Goal: Task Accomplishment & Management: Manage account settings

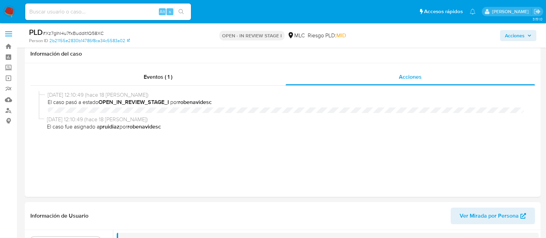
select select "10"
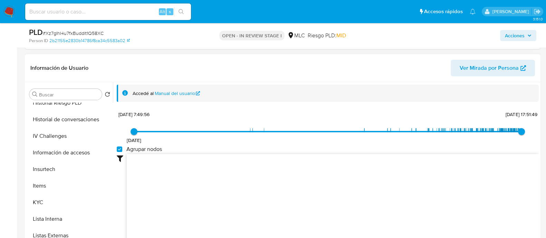
scroll to position [208, 0]
click at [38, 207] on button "KYC" at bounding box center [67, 201] width 81 height 17
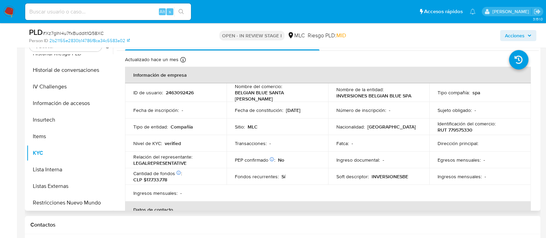
scroll to position [195, 0]
click at [242, 96] on p "BELGIAN BLUE SANTA [PERSON_NAME]" at bounding box center [276, 97] width 82 height 12
click at [231, 96] on td "Nombre del comercio : BELGIAN BLUE SANTA [PERSON_NAME]" at bounding box center [278, 93] width 102 height 19
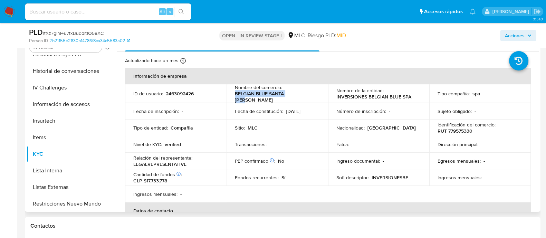
drag, startPoint x: 234, startPoint y: 96, endPoint x: 301, endPoint y: 96, distance: 67.4
click at [301, 96] on div "Nombre del comercio : BELGIAN BLUE SANTA [PERSON_NAME]" at bounding box center [277, 93] width 85 height 19
copy p "BELGIAN BLUE SANTA [PERSON_NAME]"
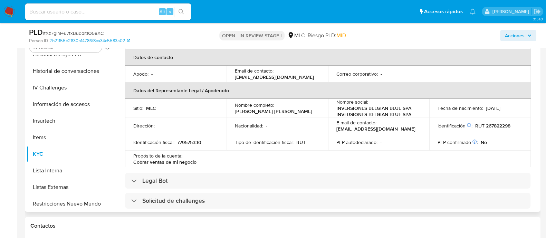
scroll to position [134, 0]
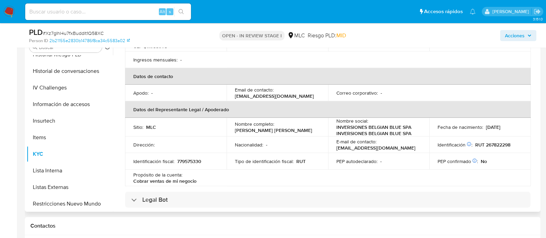
drag, startPoint x: 254, startPoint y: 93, endPoint x: 298, endPoint y: 93, distance: 43.2
click at [298, 93] on p "[EMAIL_ADDRESS][DOMAIN_NAME]" at bounding box center [274, 96] width 79 height 6
copy p "frigorificolosarrieros"
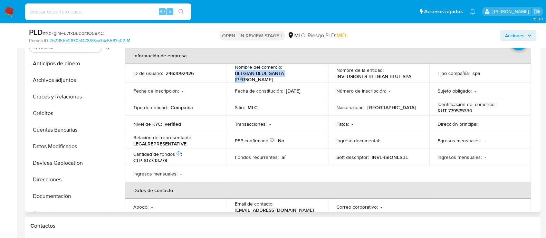
scroll to position [0, 0]
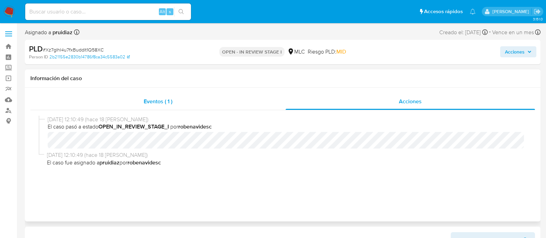
click at [147, 106] on div "Eventos ( 1 )" at bounding box center [157, 101] width 255 height 17
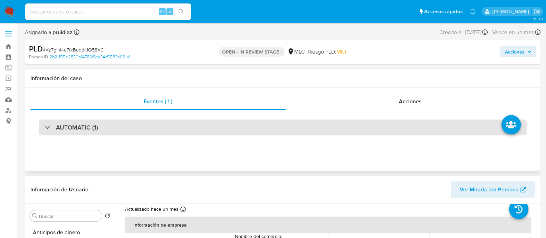
click at [81, 126] on h3 "AUTOMATIC (1)" at bounding box center [77, 128] width 42 height 8
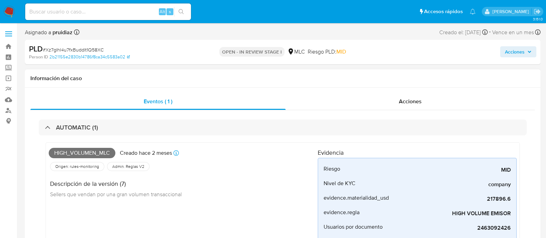
click at [92, 153] on span "High_volumen_mlc" at bounding box center [82, 153] width 67 height 10
copy span "High_volumen_mlc"
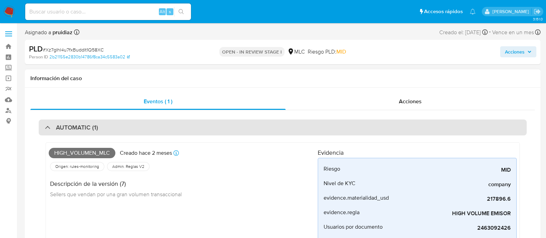
click at [119, 130] on div "AUTOMATIC (1)" at bounding box center [283, 128] width 488 height 16
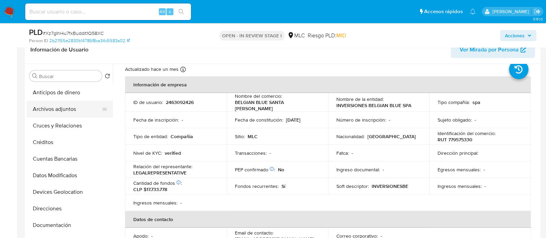
scroll to position [115, 0]
click at [55, 105] on button "Archivos adjuntos" at bounding box center [67, 110] width 81 height 17
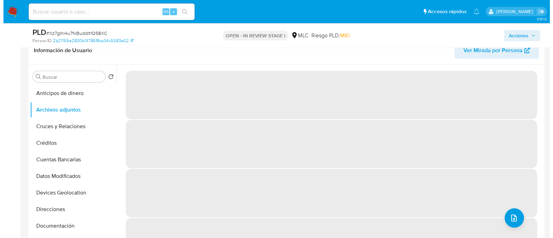
scroll to position [162, 0]
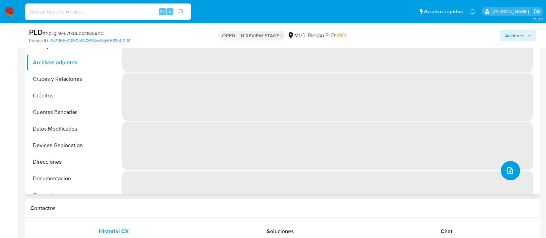
click at [506, 169] on icon "upload-file" at bounding box center [510, 171] width 8 height 8
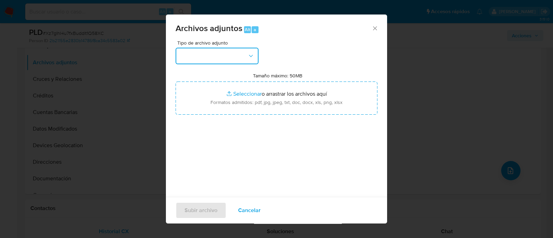
click at [222, 55] on button "button" at bounding box center [217, 56] width 83 height 17
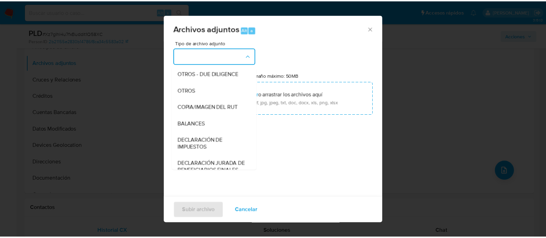
scroll to position [99, 0]
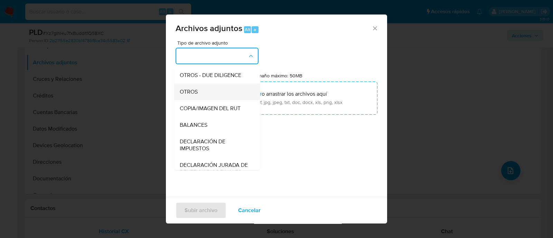
click at [187, 94] on span "OTROS" at bounding box center [189, 91] width 18 height 7
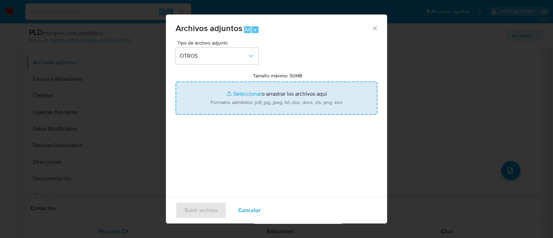
click at [276, 100] on input "Tamaño máximo: 50MB Seleccionar archivos" at bounding box center [277, 98] width 202 height 33
type input "C:\fakepath\2463092426 - 12_08_2025.xlsx"
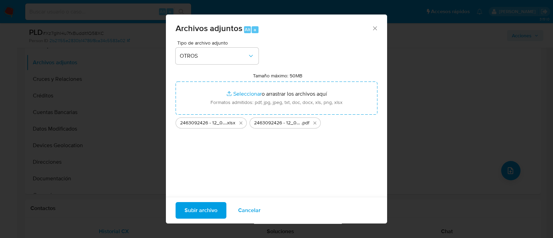
click at [207, 212] on span "Subir archivo" at bounding box center [201, 210] width 33 height 15
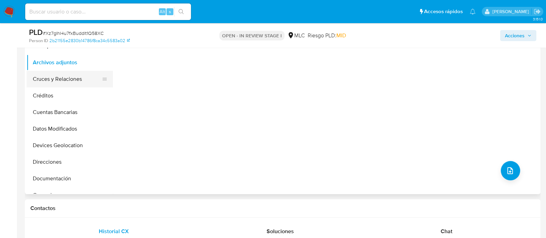
click at [59, 76] on button "Cruces y Relaciones" at bounding box center [67, 79] width 81 height 17
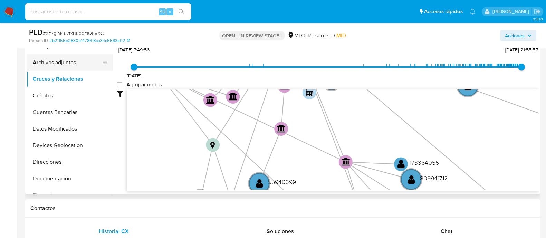
click at [60, 63] on button "Archivos adjuntos" at bounding box center [67, 62] width 81 height 17
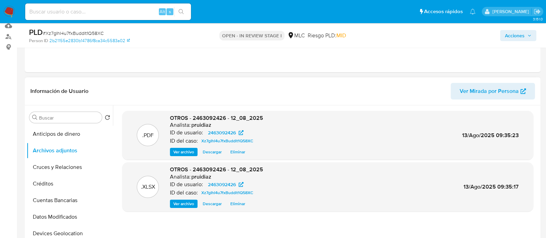
scroll to position [0, 0]
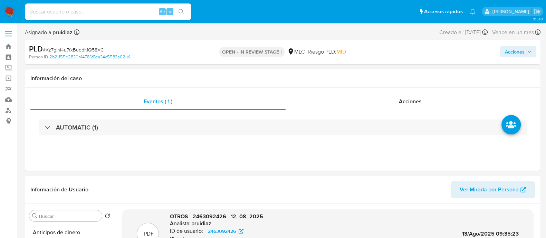
click at [528, 53] on icon "button" at bounding box center [530, 52] width 4 height 4
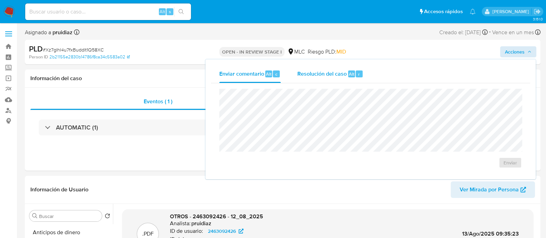
click at [319, 78] on div "Resolución del caso Alt r" at bounding box center [331, 74] width 66 height 18
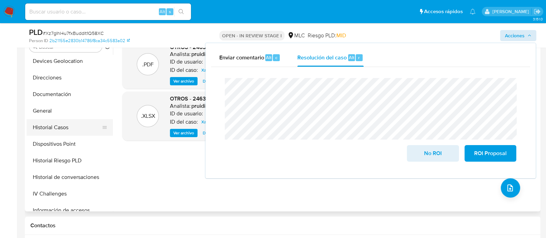
scroll to position [102, 0]
click at [44, 125] on button "Historial Casos" at bounding box center [67, 127] width 81 height 17
click at [74, 122] on button "Historial Casos" at bounding box center [67, 127] width 81 height 17
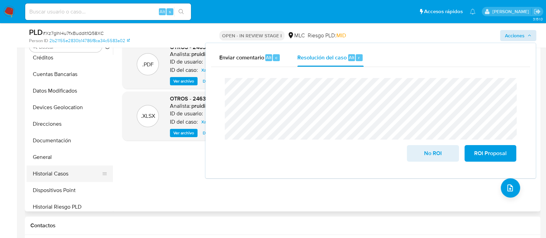
scroll to position [45, 0]
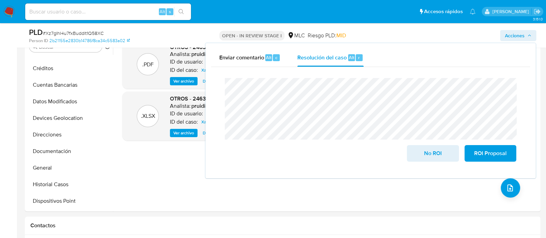
click at [528, 39] on span "Acciones" at bounding box center [518, 36] width 27 height 10
click at [506, 36] on span "Acciones" at bounding box center [515, 35] width 20 height 11
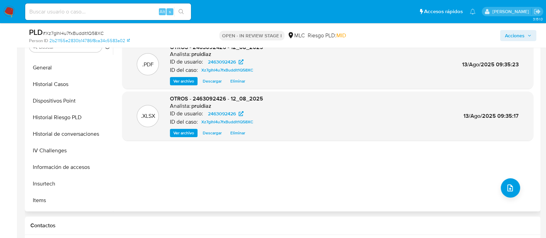
scroll to position [144, 0]
click at [49, 84] on button "Historial Casos" at bounding box center [67, 85] width 81 height 17
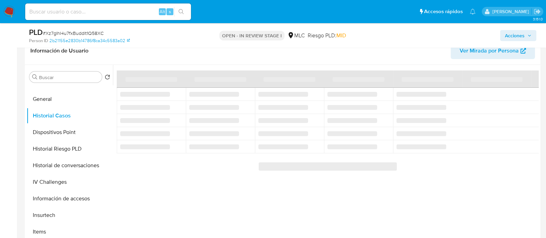
scroll to position [112, 0]
